Goal: Task Accomplishment & Management: Complete application form

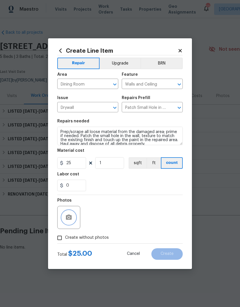
click at [71, 216] on icon "button" at bounding box center [69, 217] width 6 height 5
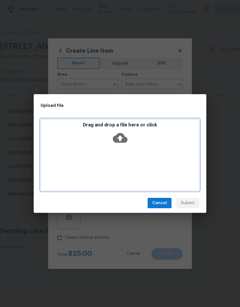
click at [140, 143] on div "Drag and drop a file here or click" at bounding box center [120, 134] width 157 height 25
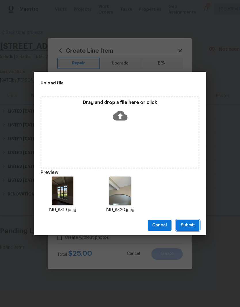
click at [189, 225] on span "Submit" at bounding box center [188, 225] width 14 height 7
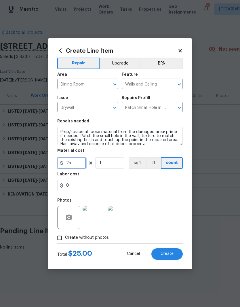
click at [81, 164] on input "25" at bounding box center [71, 163] width 29 height 12
type input "125"
click at [179, 50] on icon at bounding box center [180, 50] width 5 height 5
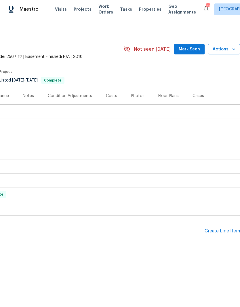
scroll to position [0, 85]
click at [219, 233] on div "Create Line Item" at bounding box center [222, 231] width 35 height 5
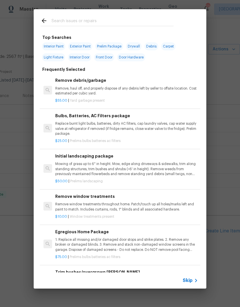
click at [123, 20] on input "text" at bounding box center [113, 21] width 122 height 9
type input "Paint"
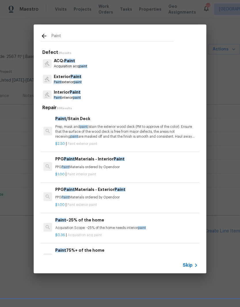
click at [78, 95] on p "Interior Paint" at bounding box center [67, 92] width 27 height 6
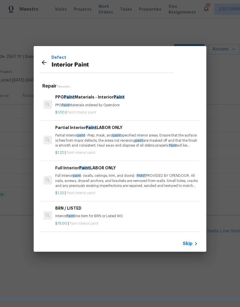
click at [75, 139] on p "Partial Interior paint - Prep, mask, and paint specified interior areas. Ensure…" at bounding box center [126, 140] width 143 height 15
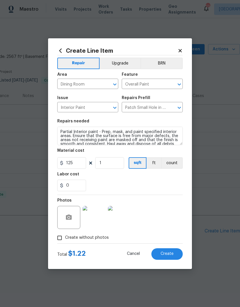
type input "Partial Interior Paint LABOR ONLY $1.22"
type input "1.22"
click at [105, 133] on textarea "Partial Interior paint - Prep, mask, and paint specified interior areas. Ensure…" at bounding box center [120, 136] width 126 height 18
click at [103, 133] on textarea "Partial Interior paint - Prep, mask, and paint specified interior areas. Ensure…" at bounding box center [120, 136] width 126 height 18
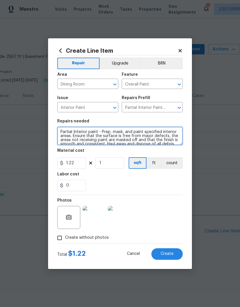
click at [106, 133] on textarea "Partial Interior paint - Prep, mask, and paint specified interior areas. Ensure…" at bounding box center [120, 136] width 126 height 18
click at [105, 133] on textarea "Partial Interior paint - Prep, mask, and paint specified interior areas. Ensure…" at bounding box center [120, 136] width 126 height 18
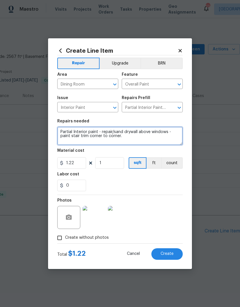
type textarea "Partial Interior paint - repair/sand drywall above windows - paint stair trim c…"
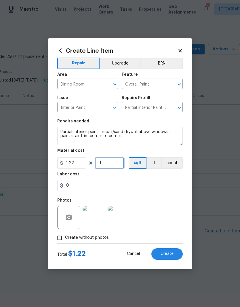
click at [114, 165] on input "1" at bounding box center [109, 163] width 29 height 12
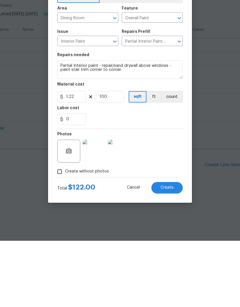
click at [157, 129] on section "Repairs needed Partial Interior paint - repair/sand drywall above windows - pai…" at bounding box center [120, 155] width 126 height 79
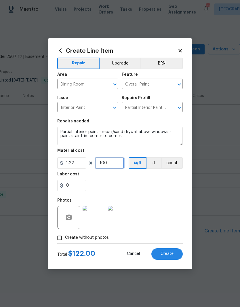
click at [118, 163] on input "100" at bounding box center [109, 163] width 29 height 12
click at [163, 184] on div "0" at bounding box center [120, 186] width 126 height 12
click at [119, 165] on input "120" at bounding box center [109, 163] width 29 height 12
type input "110"
click at [164, 181] on div "0" at bounding box center [120, 186] width 126 height 12
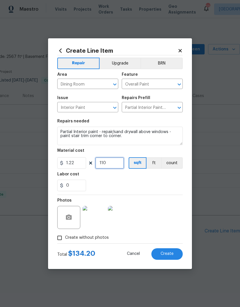
click at [120, 164] on input "110" at bounding box center [109, 163] width 29 height 12
click at [175, 133] on textarea "Partial Interior paint - repair/sand drywall above windows - paint stair trim c…" at bounding box center [120, 136] width 126 height 18
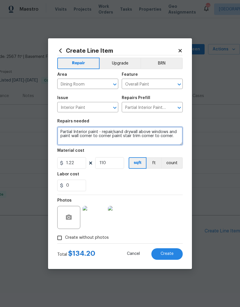
click at [151, 133] on textarea "Partial Interior paint - repair/sand drywall above windows and paint wall corne…" at bounding box center [120, 136] width 126 height 18
click at [110, 137] on textarea "Partial Interior paint - repair/sand drywall above dining room windows and pain…" at bounding box center [120, 136] width 126 height 18
click at [92, 138] on textarea "Partial Interior paint - repair/sand drywall above dining room windows, paint t…" at bounding box center [120, 136] width 126 height 18
click at [92, 142] on textarea "Partial Interior paint - repair/sand drywall above dining room windows, paint t…" at bounding box center [120, 136] width 126 height 18
click at [102, 131] on textarea "Partial Interior paint - repair/sand drywall above dining room windows, paint t…" at bounding box center [120, 136] width 126 height 18
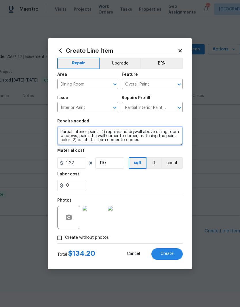
click at [84, 141] on textarea "Partial Interior paint - 1) repair/sand drywall above dining room windows, pain…" at bounding box center [120, 136] width 126 height 18
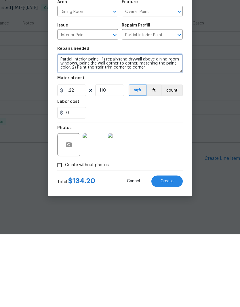
type textarea "Partial Interior paint - 1) repair/sand drywall above dining room windows, pain…"
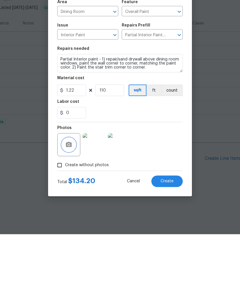
click at [72, 215] on icon "button" at bounding box center [69, 217] width 6 height 5
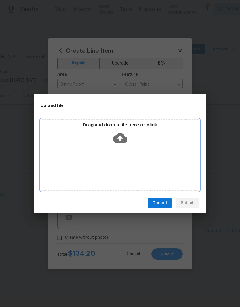
click at [161, 154] on div "Drag and drop a file here or click" at bounding box center [120, 155] width 159 height 72
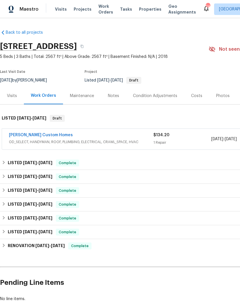
click at [41, 135] on link "[PERSON_NAME] Custom Homes" at bounding box center [41, 135] width 64 height 4
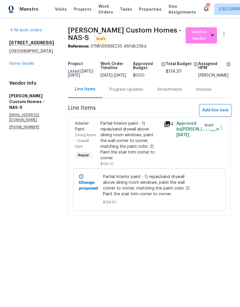
click at [221, 114] on span "Add line item" at bounding box center [216, 110] width 26 height 7
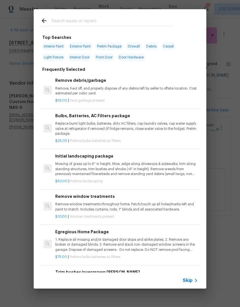
click at [93, 19] on input "text" at bounding box center [113, 21] width 122 height 9
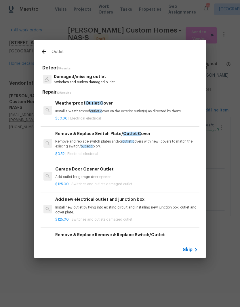
type input "Outlet"
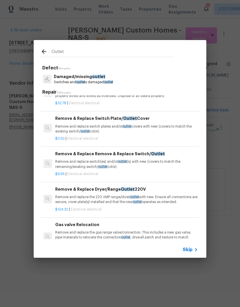
scroll to position [193, 0]
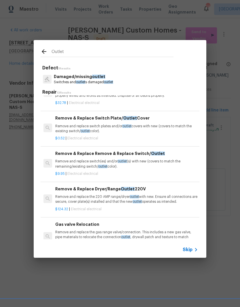
click at [110, 126] on p "Remove and replace switch plates and/or outlet covers with new (covers to match…" at bounding box center [126, 129] width 143 height 10
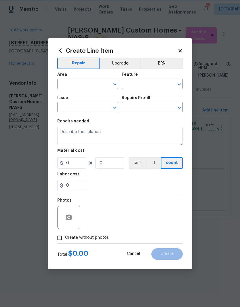
type input "Electrical"
type textarea "Remove and replace switch plates and/or outlet covers with new (covers to match…"
type input "1"
type input "Remove & Replace Switch Plate/Outlet Cover $0.52"
type input "0.52"
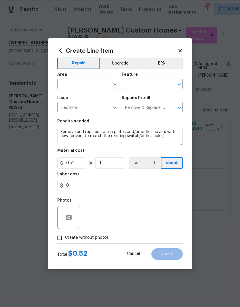
click at [105, 83] on icon "Clear" at bounding box center [108, 85] width 6 height 6
click at [87, 108] on li "Interior Overall" at bounding box center [87, 107] width 61 height 10
type input "Interior Overall"
click at [153, 85] on input "text" at bounding box center [144, 84] width 45 height 9
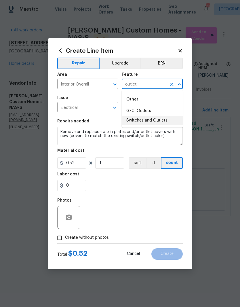
click at [151, 120] on li "Switches and Outlets" at bounding box center [152, 121] width 61 height 10
type input "Switches and Outlets"
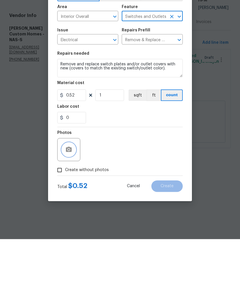
click at [69, 216] on circle "button" at bounding box center [69, 217] width 2 height 2
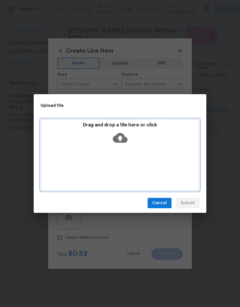
click at [141, 149] on div "Drag and drop a file here or click" at bounding box center [120, 155] width 159 height 72
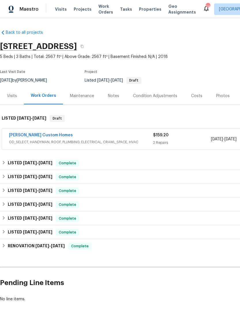
click at [47, 135] on link "[PERSON_NAME] Custom Homes" at bounding box center [41, 135] width 64 height 4
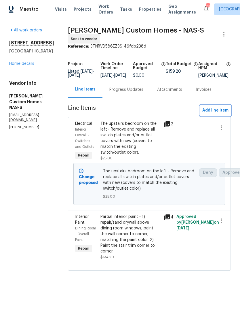
click at [216, 113] on span "Add line item" at bounding box center [216, 110] width 26 height 7
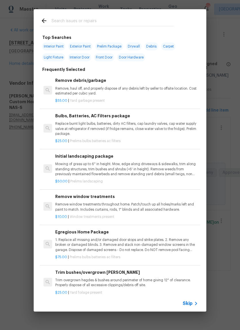
click at [112, 20] on input "text" at bounding box center [113, 21] width 122 height 9
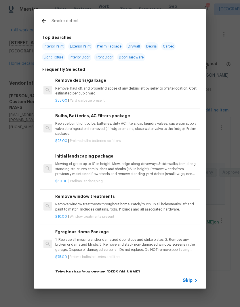
type input "Smoke detecto"
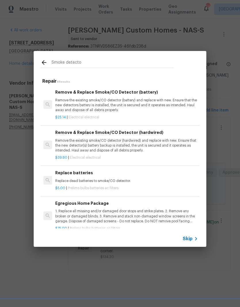
click at [115, 102] on p "Remove the existing smoke/CO detector (battery) and replace with new. Ensure th…" at bounding box center [126, 105] width 143 height 15
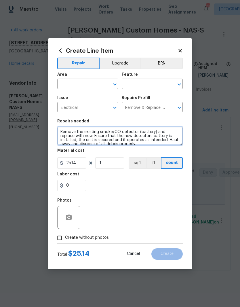
click at [62, 133] on textarea "Remove the existing smoke/CO detector (battery) and replace with new. Ensure th…" at bounding box center [120, 136] width 126 height 18
click at [65, 133] on textarea "Remove the existing smoke/CO detector (battery) and replace with new. Ensure th…" at bounding box center [120, 136] width 126 height 18
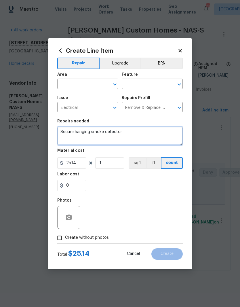
type textarea "Secure hanging smoke detector"
click at [97, 82] on input "text" at bounding box center [79, 84] width 45 height 9
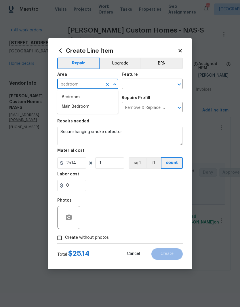
click at [76, 97] on li "Bedroom" at bounding box center [87, 98] width 61 height 10
type input "Bedroom"
click at [140, 83] on input "text" at bounding box center [144, 84] width 45 height 9
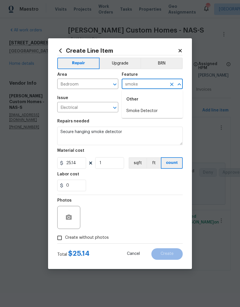
click at [148, 111] on li "Smoke Detector" at bounding box center [152, 111] width 61 height 10
type input "Smoke Detector"
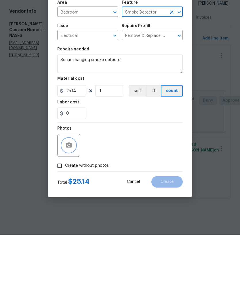
click at [75, 211] on button "button" at bounding box center [69, 218] width 14 height 14
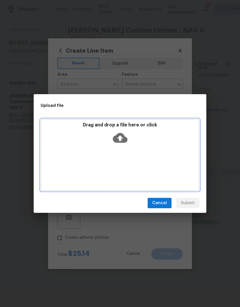
click at [158, 149] on div "Drag and drop a file here or click" at bounding box center [120, 155] width 159 height 72
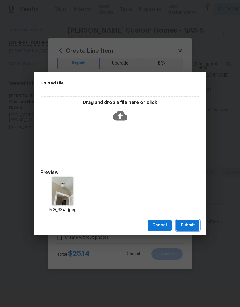
click at [192, 227] on span "Submit" at bounding box center [188, 225] width 14 height 7
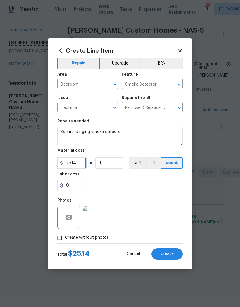
click at [84, 160] on input "25.14" at bounding box center [71, 163] width 29 height 12
click at [83, 163] on input "25.14" at bounding box center [71, 163] width 29 height 12
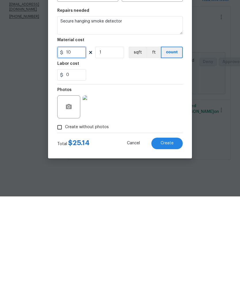
type input "10"
click at [169, 195] on div "Photos" at bounding box center [120, 213] width 126 height 37
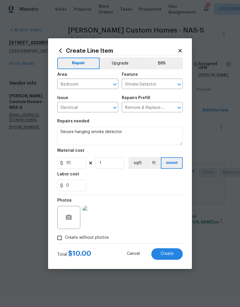
click at [172, 256] on span "Create" at bounding box center [167, 254] width 13 height 4
type input "0"
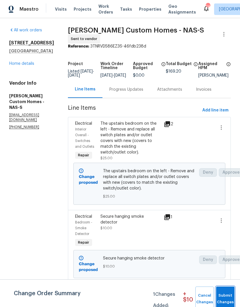
click at [225, 295] on span "Submit Changes" at bounding box center [225, 299] width 13 height 13
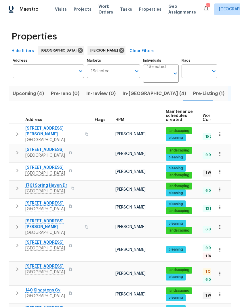
click at [51, 201] on span "[STREET_ADDRESS]" at bounding box center [45, 204] width 40 height 6
click at [62, 10] on span "Visits" at bounding box center [61, 9] width 12 height 6
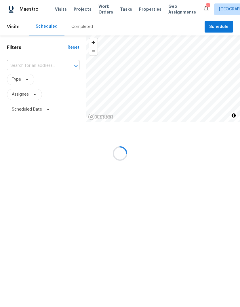
click at [39, 65] on div at bounding box center [120, 153] width 240 height 307
click at [29, 65] on div at bounding box center [120, 153] width 240 height 307
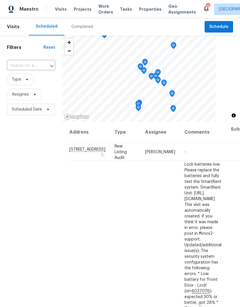
click at [32, 65] on input "text" at bounding box center [23, 65] width 32 height 9
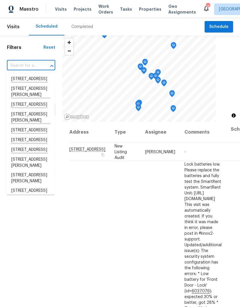
click at [29, 65] on input "text" at bounding box center [23, 65] width 32 height 9
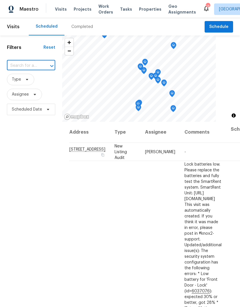
paste input "204 Melodie Dr, Clarksville, TN 37043"
type input "204 Melodie Dr, Clarksville, TN 37043"
click at [28, 81] on li "204 Melodie Dr, Clarksville, TN 37043" at bounding box center [31, 82] width 48 height 16
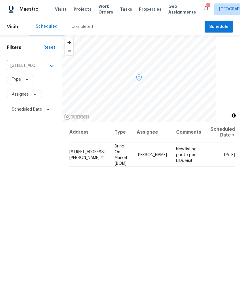
click at [0, 0] on icon at bounding box center [0, 0] width 0 height 0
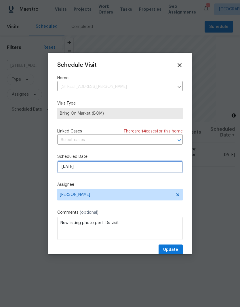
click at [109, 167] on input "[DATE]" at bounding box center [120, 167] width 126 height 12
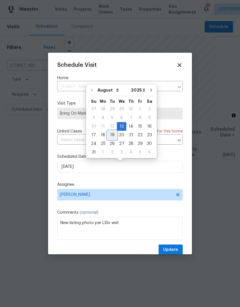
click at [112, 137] on div "19" at bounding box center [112, 135] width 9 height 8
type input "8/19/2025"
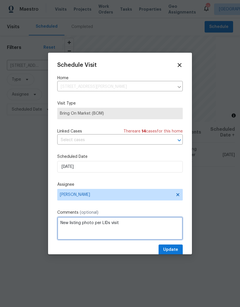
click at [140, 224] on textarea "New listing photo per LIDs visit" at bounding box center [120, 228] width 126 height 23
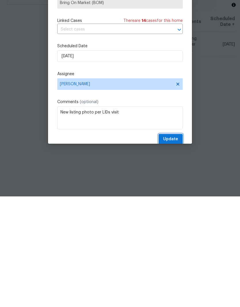
click at [173, 246] on span "Update" at bounding box center [170, 249] width 15 height 7
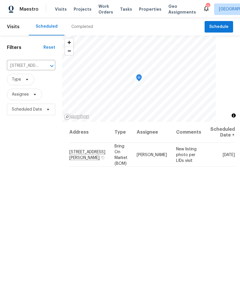
click at [46, 63] on icon "Clear" at bounding box center [45, 66] width 6 height 6
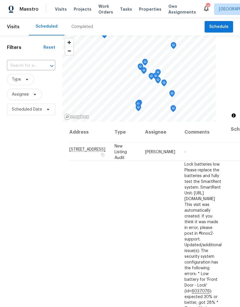
click at [26, 65] on input "text" at bounding box center [23, 65] width 32 height 9
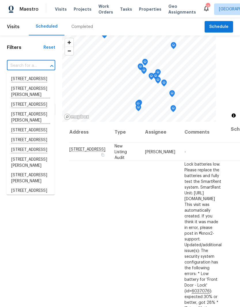
click at [20, 66] on input "text" at bounding box center [23, 65] width 32 height 9
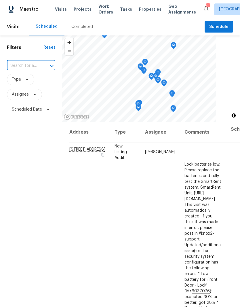
paste input "6112 Gardendale Dr, Nashville, TN 37215"
type input "6112 Gardendale Dr, Nashville, TN 37215"
click at [35, 80] on li "6112 Gardendale Dr, Nashville, TN 37215" at bounding box center [31, 79] width 48 height 10
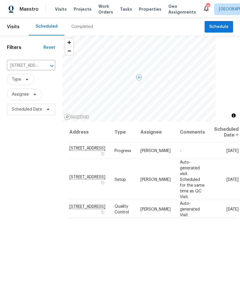
click at [0, 0] on icon at bounding box center [0, 0] width 0 height 0
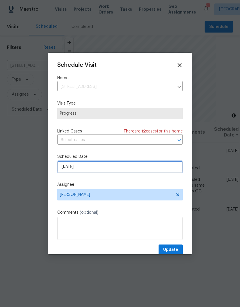
click at [169, 166] on input "[DATE]" at bounding box center [120, 167] width 126 height 12
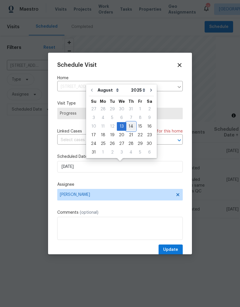
click at [131, 127] on div "14" at bounding box center [131, 127] width 9 height 8
type input "8/14/2025"
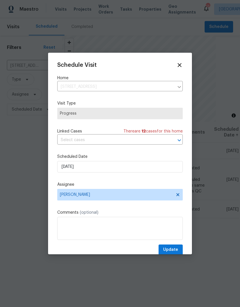
click at [90, 223] on textarea at bounding box center [120, 228] width 126 height 23
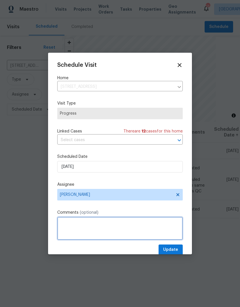
scroll to position [21, 0]
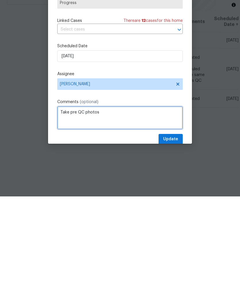
type textarea "Take pre QC photos"
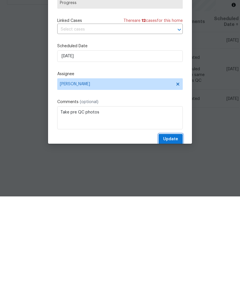
click at [173, 246] on span "Update" at bounding box center [170, 249] width 15 height 7
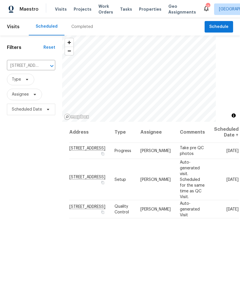
scroll to position [0, 0]
click at [146, 9] on span "Properties" at bounding box center [150, 9] width 22 height 6
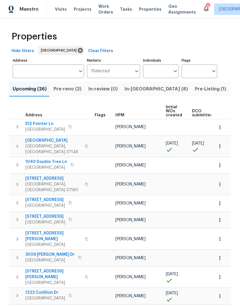
click at [164, 71] on input "Individuals" at bounding box center [156, 72] width 27 height 14
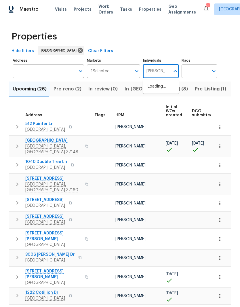
type input "Cynthia upshaw"
click at [156, 91] on input "checkbox" at bounding box center [154, 90] width 12 height 12
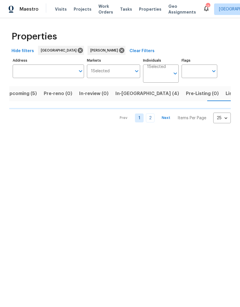
scroll to position [0, 12]
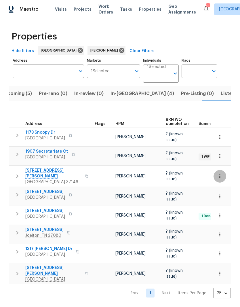
click at [221, 174] on icon "button" at bounding box center [220, 177] width 6 height 6
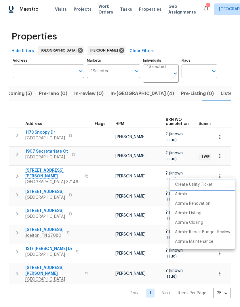
click at [202, 185] on p "Create Utility Ticket" at bounding box center [194, 185] width 38 height 6
click at [97, 178] on div at bounding box center [120, 153] width 240 height 307
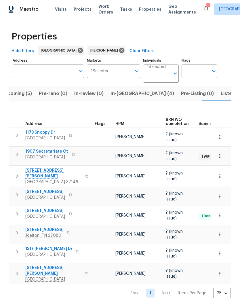
click at [221, 174] on icon "button" at bounding box center [220, 177] width 6 height 6
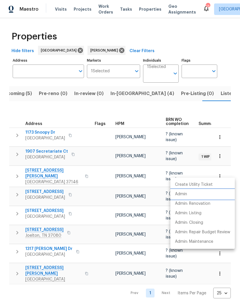
click at [186, 195] on p "Admin" at bounding box center [181, 194] width 12 height 6
click at [186, 96] on div at bounding box center [120, 153] width 240 height 307
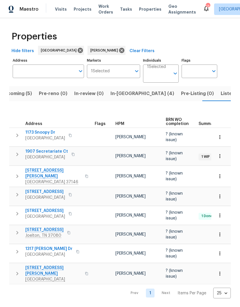
click at [221, 95] on span "Listed (27)" at bounding box center [233, 94] width 25 height 8
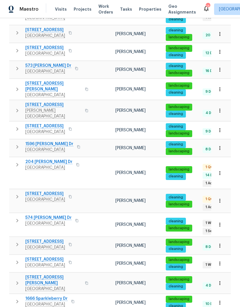
scroll to position [278, 0]
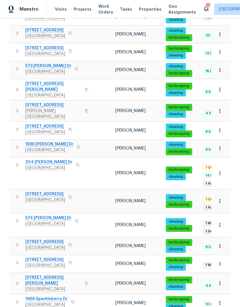
click at [221, 243] on icon "button" at bounding box center [220, 246] width 6 height 6
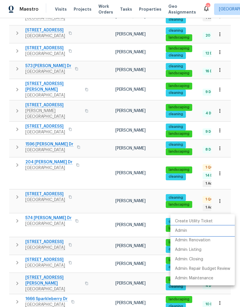
click at [184, 232] on p "Admin" at bounding box center [181, 231] width 12 height 6
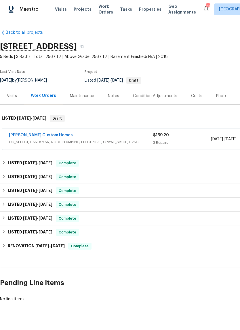
click at [47, 136] on link "[PERSON_NAME] Custom Homes" at bounding box center [41, 135] width 64 height 4
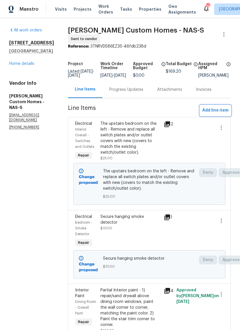
click at [225, 112] on span "Add line item" at bounding box center [216, 110] width 26 height 7
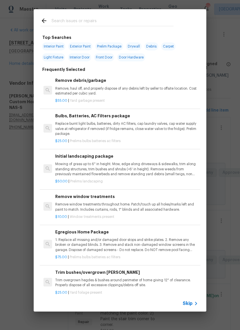
click at [123, 15] on div at bounding box center [107, 20] width 147 height 23
click at [103, 18] on input "text" at bounding box center [113, 21] width 122 height 9
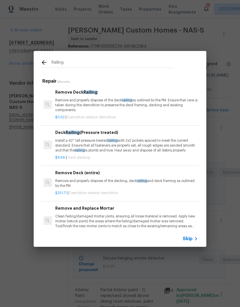
click at [74, 66] on input "Railing" at bounding box center [113, 63] width 122 height 9
type input "R"
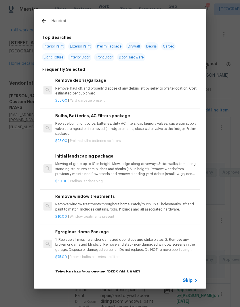
type input "Handrail"
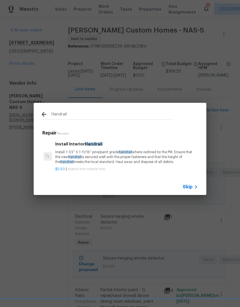
click at [90, 152] on p "Install 1-1/2” X 1-11/16” pine/paint grade handrail where outlined by the PM. E…" at bounding box center [126, 157] width 143 height 15
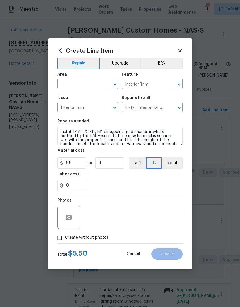
click at [101, 83] on input "text" at bounding box center [79, 84] width 45 height 9
type input "b"
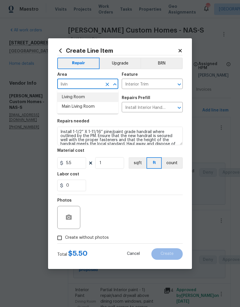
click at [83, 99] on li "Living Room" at bounding box center [87, 98] width 61 height 10
type input "Living Room"
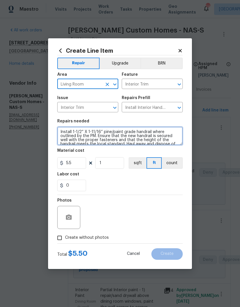
click at [62, 133] on textarea "Install 1-1/2” X 1-11/16” pine/paint grade handrail where outlined by the PM. E…" at bounding box center [120, 136] width 126 height 18
click at [61, 133] on textarea "Install 1-1/2” X 1-11/16” pine/paint grade handrail where outlined by the PM. E…" at bounding box center [120, 136] width 126 height 18
click at [64, 133] on textarea "Install 1-1/2” X 1-11/16” pine/paint grade handrail where outlined by the PM. E…" at bounding box center [120, 136] width 126 height 18
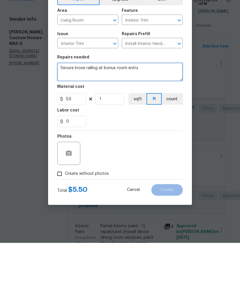
type textarea "Secure loose railing at bonus room entry"
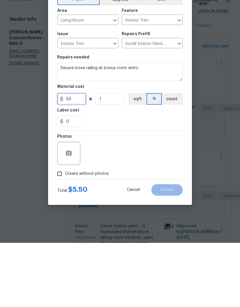
click at [81, 157] on input "5.5" at bounding box center [71, 163] width 29 height 12
type input "20"
click at [72, 214] on icon "button" at bounding box center [68, 217] width 7 height 7
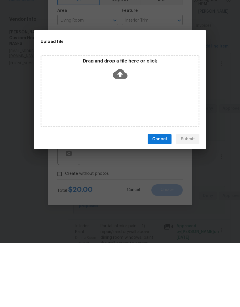
scroll to position [24, 0]
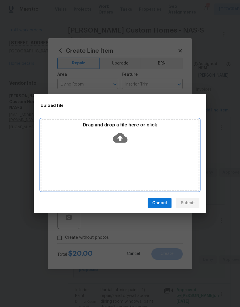
click at [150, 150] on div "Drag and drop a file here or click" at bounding box center [120, 155] width 159 height 72
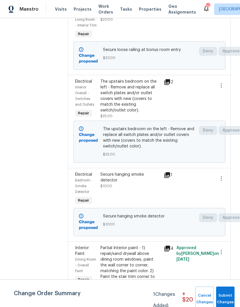
click at [145, 95] on div "The upstairs bedroom on the left - Remove and replace all switch plates and/or …" at bounding box center [131, 96] width 60 height 35
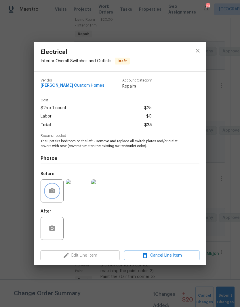
click at [54, 195] on icon "button" at bounding box center [52, 191] width 7 height 7
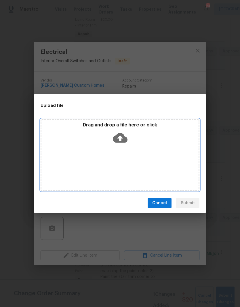
click at [151, 147] on div "Drag and drop a file here or click" at bounding box center [120, 155] width 159 height 72
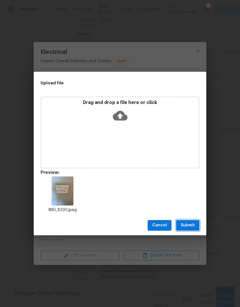
click at [191, 226] on span "Submit" at bounding box center [188, 225] width 14 height 7
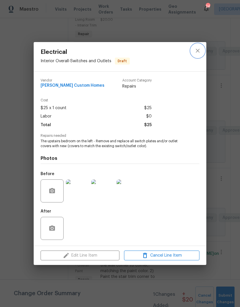
click at [199, 53] on icon "close" at bounding box center [198, 50] width 7 height 7
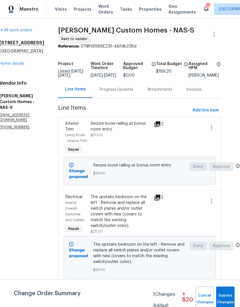
scroll to position [0, 10]
click at [213, 113] on span "Add line item" at bounding box center [206, 110] width 26 height 7
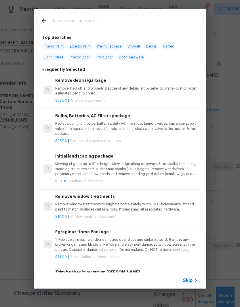
click at [137, 18] on input "text" at bounding box center [113, 21] width 122 height 9
type input "Outlets"
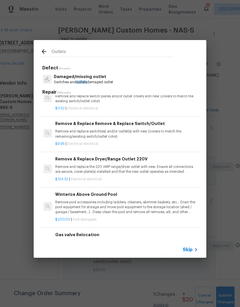
scroll to position [223, 0]
click at [114, 126] on div "Remove & Replace Remove & Replace Switch/Outlet Remove and replace switch(es) a…" at bounding box center [126, 129] width 143 height 19
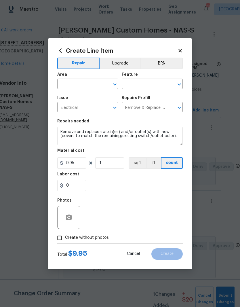
click at [104, 84] on button "Clear" at bounding box center [107, 84] width 8 height 8
click at [88, 108] on li "Interior Overall" at bounding box center [87, 107] width 61 height 10
type input "Interior Overall"
click at [150, 84] on input "text" at bounding box center [144, 84] width 45 height 9
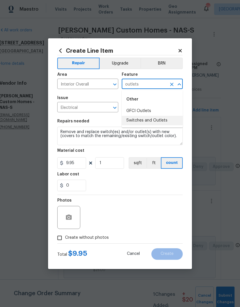
click at [150, 123] on li "Switches and Outlets" at bounding box center [152, 121] width 61 height 10
type input "Switches and Outlets"
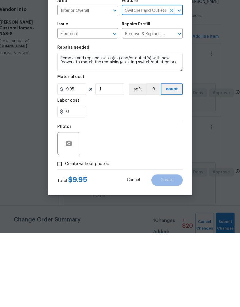
click at [78, 206] on div at bounding box center [68, 217] width 23 height 23
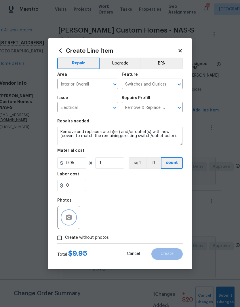
click at [72, 216] on icon "button" at bounding box center [68, 217] width 7 height 7
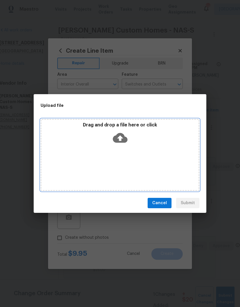
click at [148, 146] on div "Drag and drop a file here or click" at bounding box center [120, 134] width 157 height 25
